Goal: Complete application form

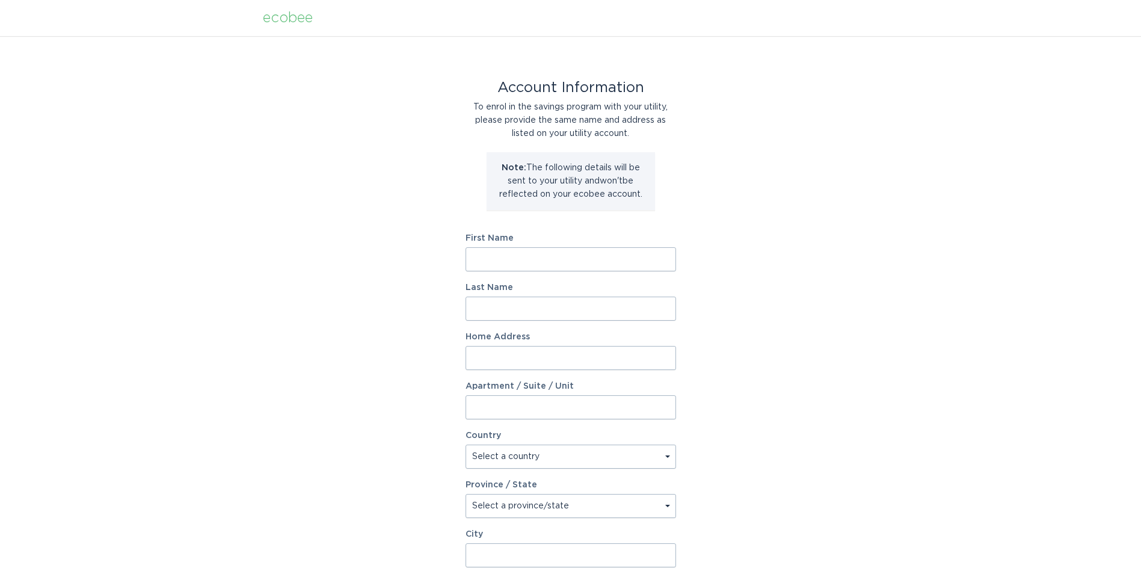
click at [500, 258] on input "First Name" at bounding box center [571, 259] width 211 height 24
type input "Fredo"
type input "Galinato"
type input "303 Flintlock Rd"
select select "US"
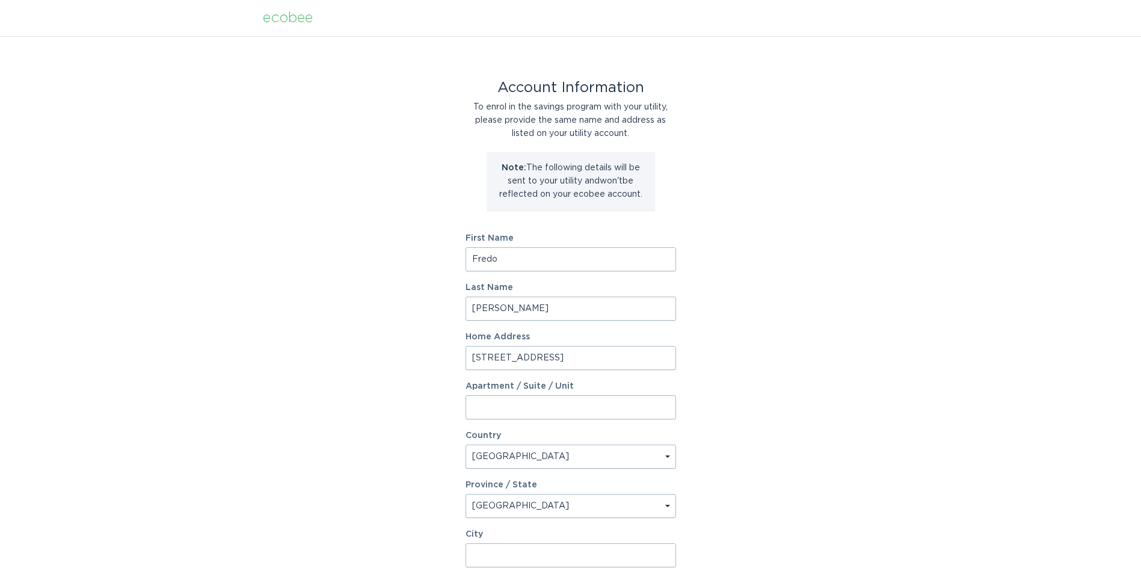
select select "VA"
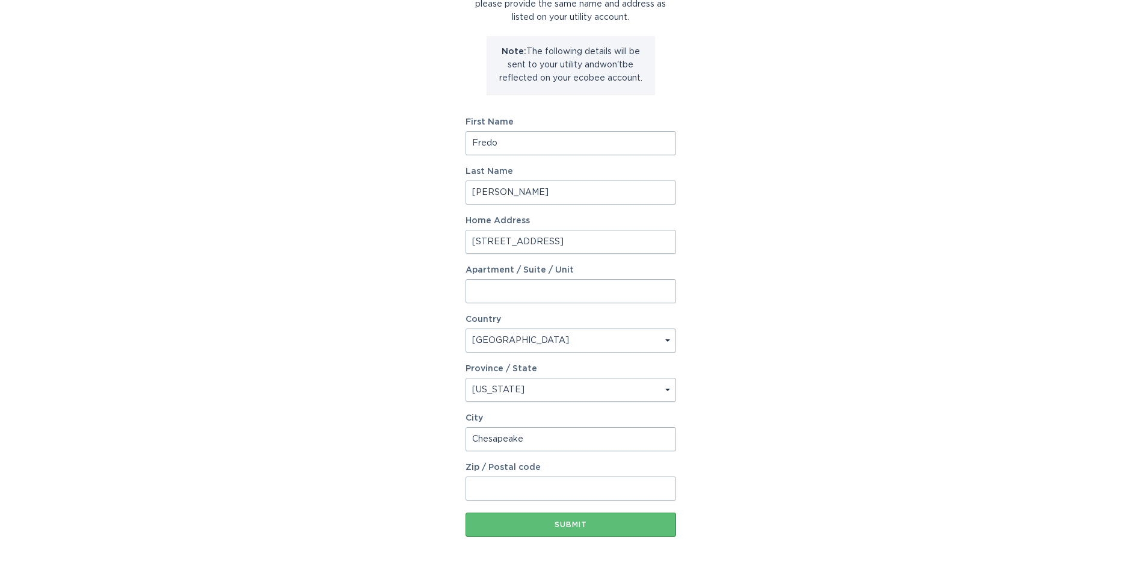
scroll to position [120, 0]
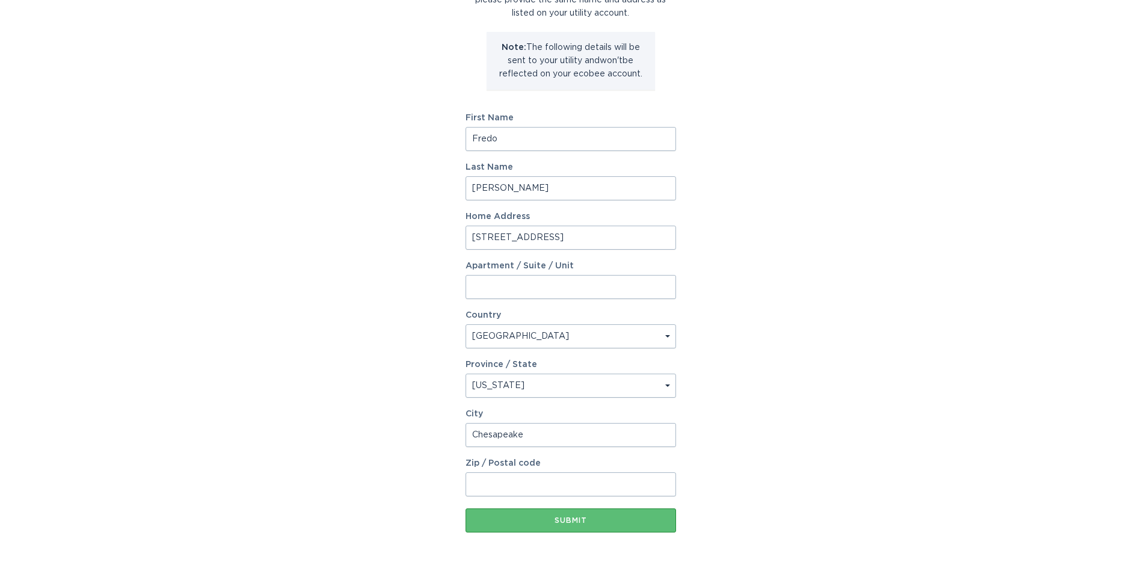
type input "Chesapeake"
click at [517, 486] on input "Zip / Postal code" at bounding box center [571, 484] width 211 height 24
click at [572, 520] on div "Submit" at bounding box center [571, 520] width 199 height 7
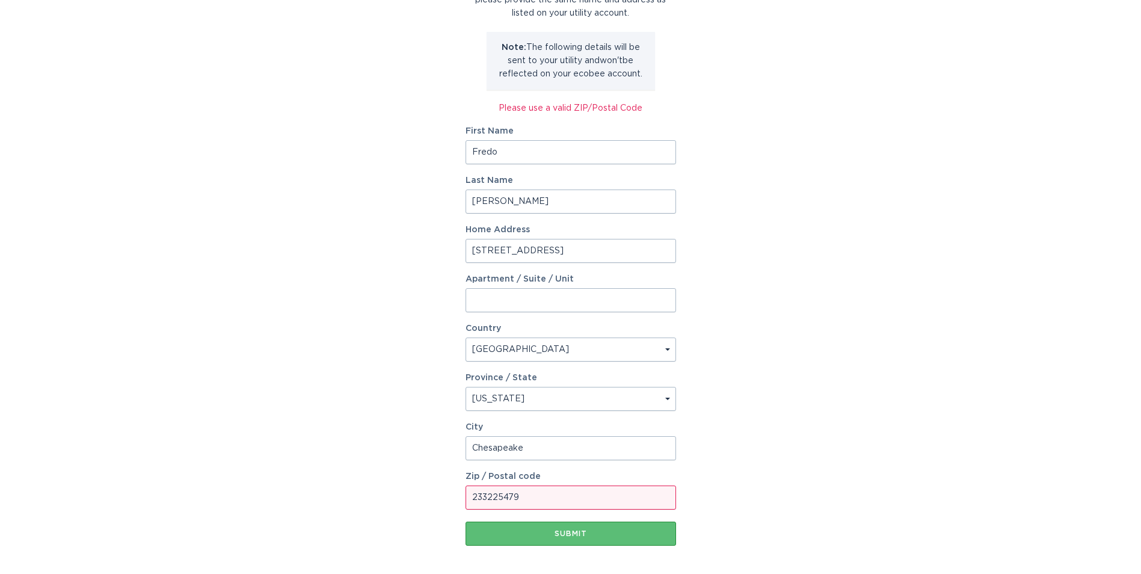
click at [536, 497] on input "233225479" at bounding box center [571, 498] width 211 height 24
click at [574, 537] on div "Submit" at bounding box center [571, 533] width 199 height 7
click at [544, 497] on input "23322/5479" at bounding box center [571, 498] width 211 height 24
type input "23322"
click at [573, 534] on div "Submit" at bounding box center [571, 533] width 199 height 7
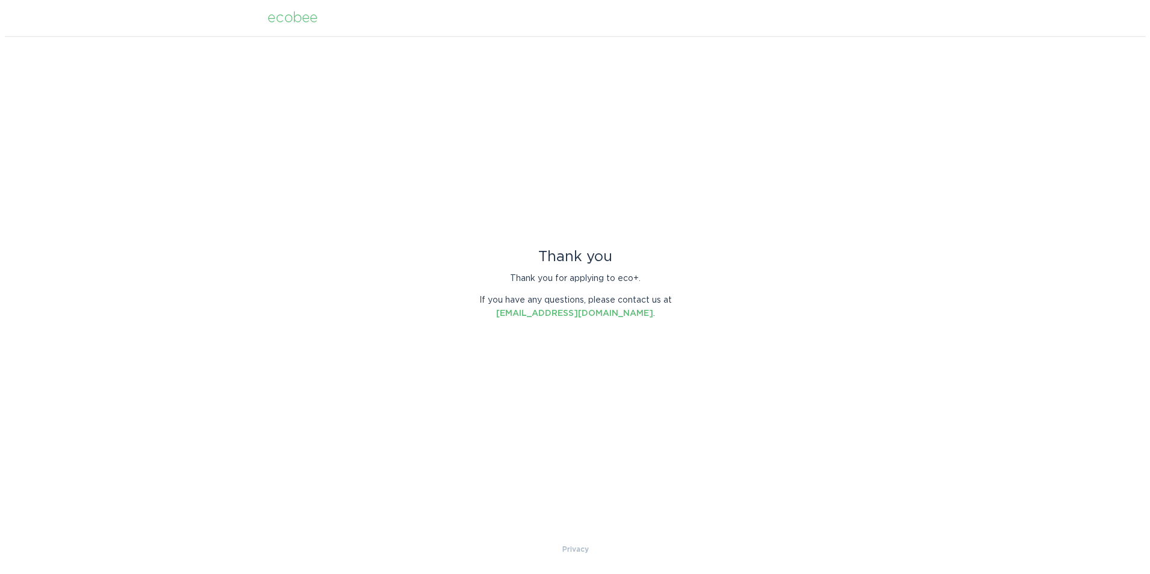
scroll to position [0, 0]
